Goal: Transaction & Acquisition: Book appointment/travel/reservation

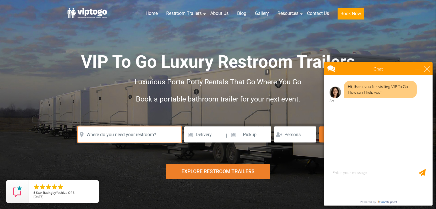
click at [146, 131] on input "text" at bounding box center [130, 134] width 104 height 16
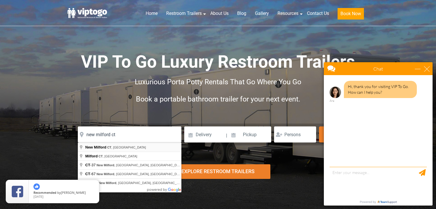
type input "[GEOGRAPHIC_DATA], [GEOGRAPHIC_DATA], [GEOGRAPHIC_DATA]"
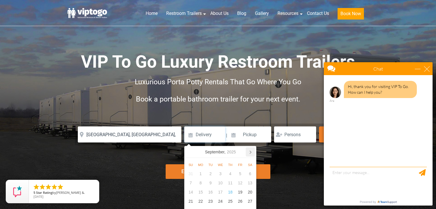
click at [251, 151] on icon at bounding box center [250, 151] width 9 height 9
click at [240, 181] on div "10" at bounding box center [240, 182] width 10 height 9
type input "[DATE]"
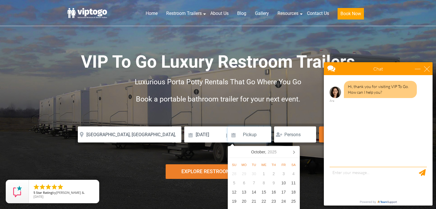
click at [253, 134] on input at bounding box center [249, 134] width 43 height 16
click at [234, 190] on div "12" at bounding box center [234, 191] width 10 height 9
type input "[DATE]"
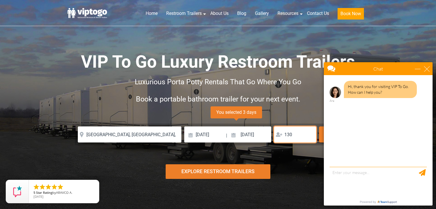
type input "130"
click at [426, 69] on div "close" at bounding box center [427, 69] width 6 height 6
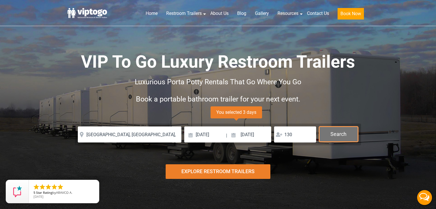
click at [344, 132] on button "Search" at bounding box center [338, 133] width 39 height 15
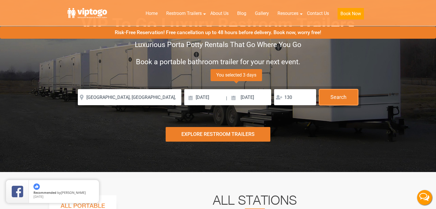
scroll to position [49, 0]
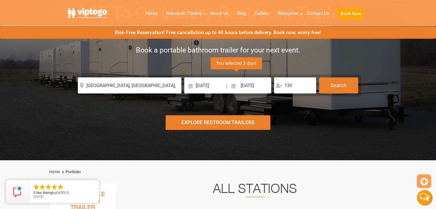
click at [253, 122] on div "Explore Restroom Trailers" at bounding box center [218, 122] width 105 height 15
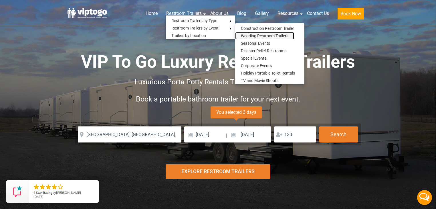
click at [242, 36] on link "Wedding Restroom Trailers" at bounding box center [264, 35] width 59 height 7
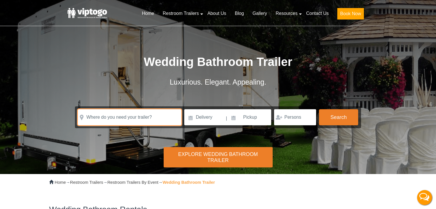
click at [151, 115] on input "text" at bounding box center [130, 117] width 104 height 16
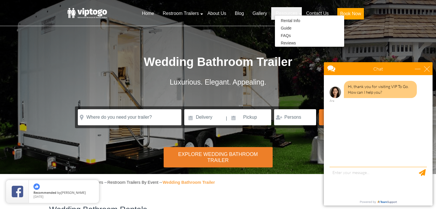
click at [283, 14] on link "Resources" at bounding box center [286, 13] width 30 height 13
click at [284, 20] on link "Rental Info" at bounding box center [290, 20] width 31 height 7
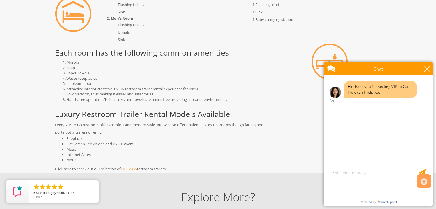
scroll to position [389, 0]
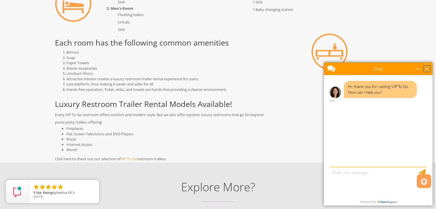
click at [429, 67] on div "close" at bounding box center [427, 69] width 6 height 6
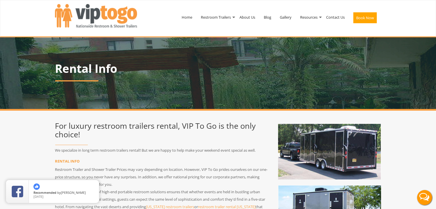
scroll to position [0, 0]
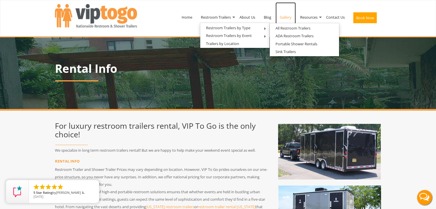
click at [283, 17] on link "Gallery" at bounding box center [286, 17] width 20 height 30
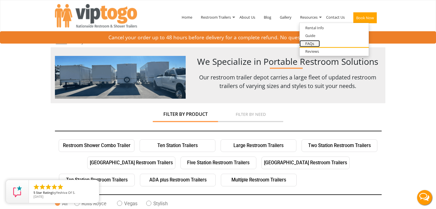
click at [308, 41] on link "FAQs" at bounding box center [310, 43] width 20 height 7
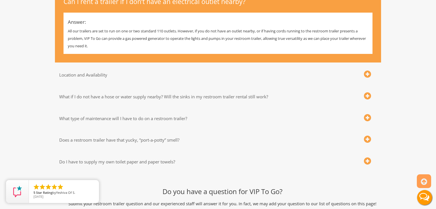
scroll to position [160, 0]
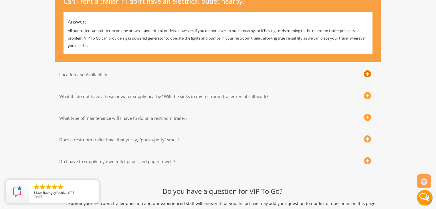
click at [366, 73] on span at bounding box center [367, 73] width 7 height 7
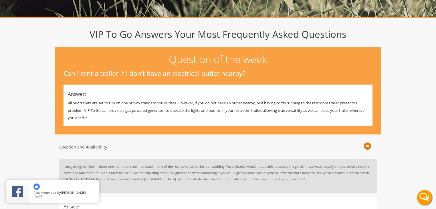
scroll to position [0, 0]
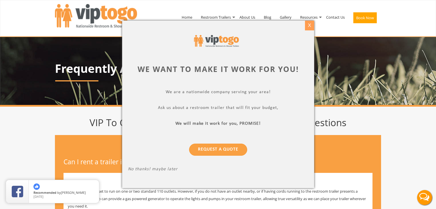
click at [307, 26] on div "X" at bounding box center [309, 26] width 9 height 10
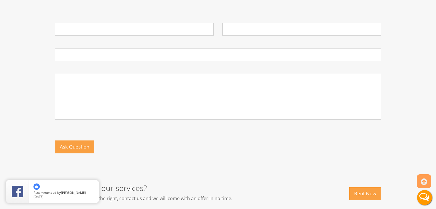
scroll to position [458, 0]
